Goal: Task Accomplishment & Management: Use online tool/utility

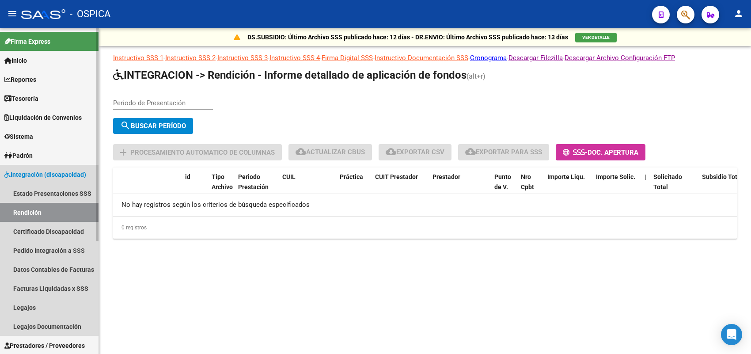
click at [29, 175] on span "Integración (discapacidad)" at bounding box center [45, 175] width 82 height 10
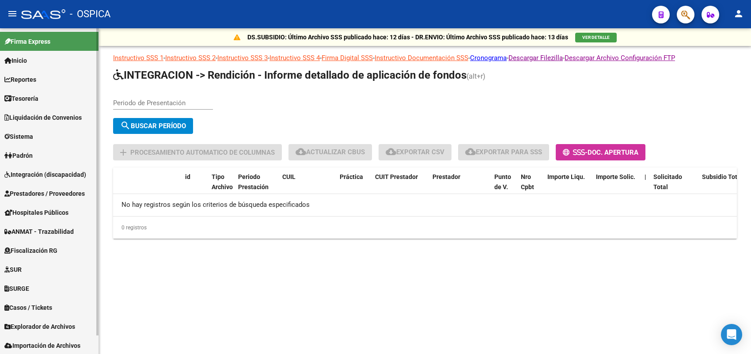
click at [29, 173] on span "Integración (discapacidad)" at bounding box center [45, 175] width 82 height 10
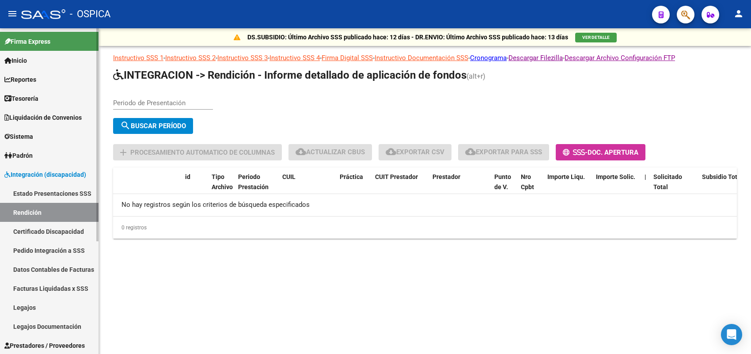
click at [36, 173] on span "Integración (discapacidad)" at bounding box center [45, 175] width 82 height 10
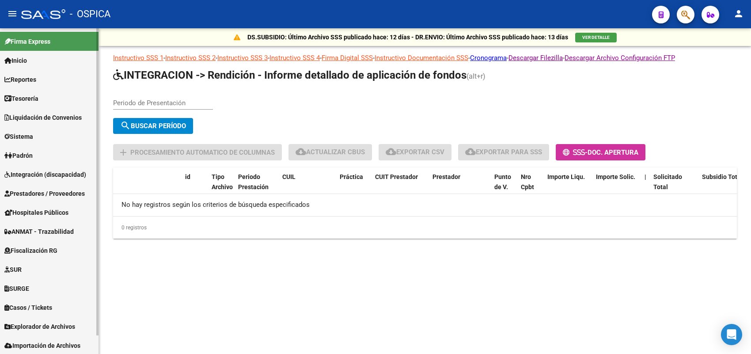
click at [35, 173] on span "Integración (discapacidad)" at bounding box center [45, 175] width 82 height 10
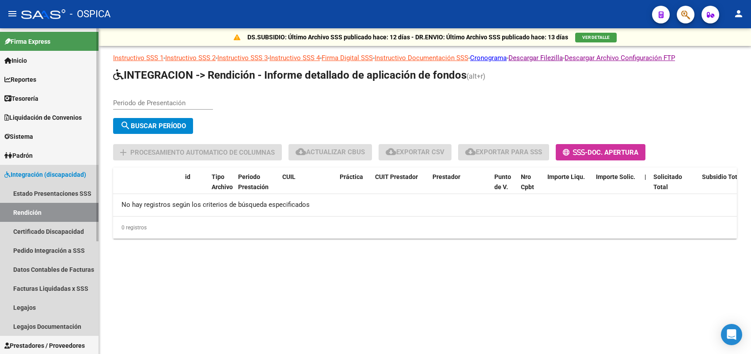
click at [52, 178] on span "Integración (discapacidad)" at bounding box center [45, 175] width 82 height 10
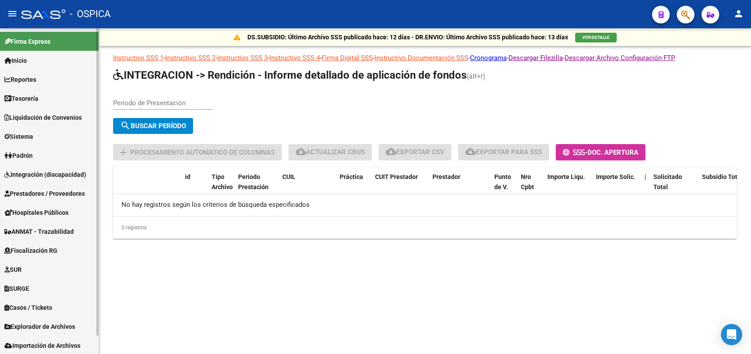
click at [52, 178] on span "Integración (discapacidad)" at bounding box center [45, 175] width 82 height 10
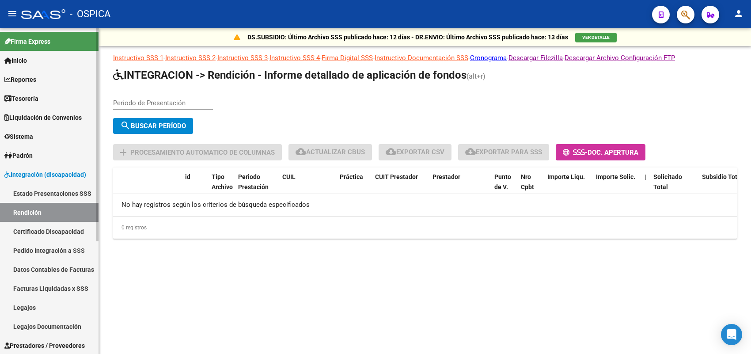
click at [53, 177] on span "Integración (discapacidad)" at bounding box center [45, 175] width 82 height 10
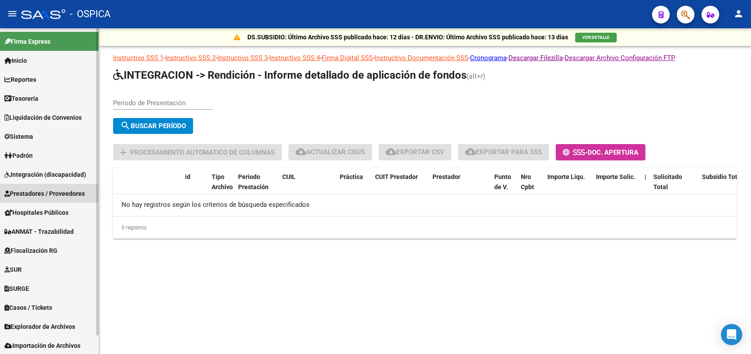
click at [38, 193] on span "Prestadores / Proveedores" at bounding box center [44, 194] width 80 height 10
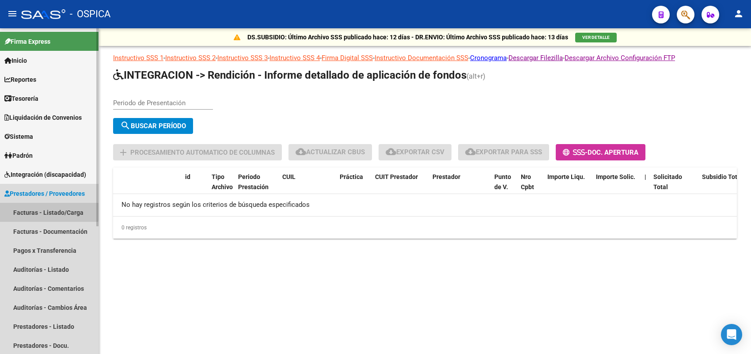
click at [45, 207] on link "Facturas - Listado/Carga" at bounding box center [49, 212] width 99 height 19
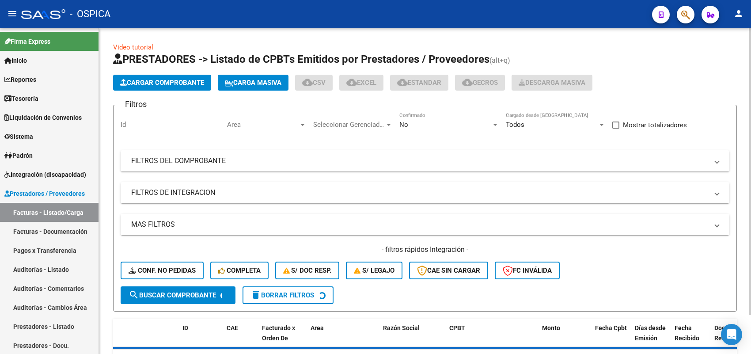
click at [182, 80] on span "Cargar Comprobante" at bounding box center [162, 83] width 84 height 8
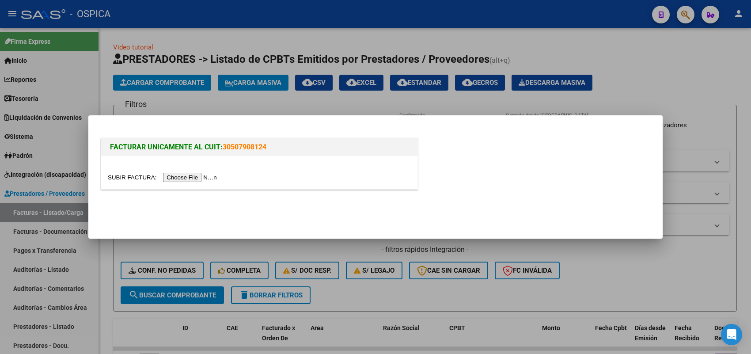
click at [207, 172] on div at bounding box center [259, 177] width 303 height 10
click at [207, 179] on input "file" at bounding box center [164, 177] width 112 height 9
